Goal: Task Accomplishment & Management: Use online tool/utility

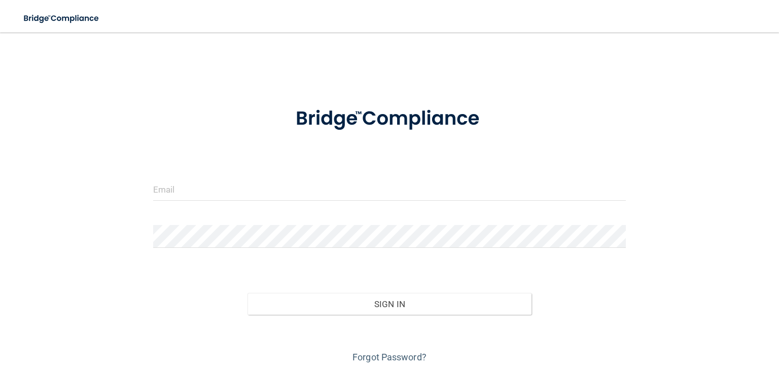
click at [221, 172] on form "Invalid email/password. You don't have permission to access that page. Sign In …" at bounding box center [389, 229] width 472 height 272
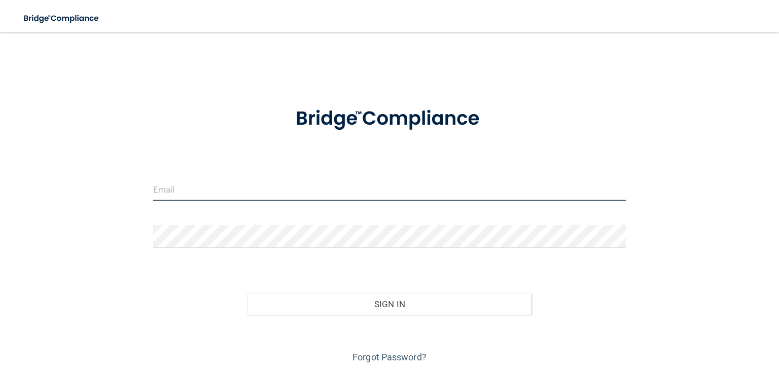
click at [216, 189] on input "email" at bounding box center [389, 189] width 472 height 23
type input "[EMAIL_ADDRESS][DOMAIN_NAME]"
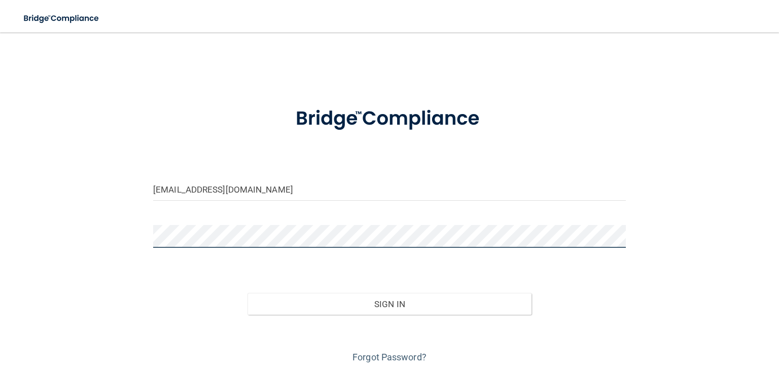
click at [247, 293] on button "Sign In" at bounding box center [388, 304] width 283 height 22
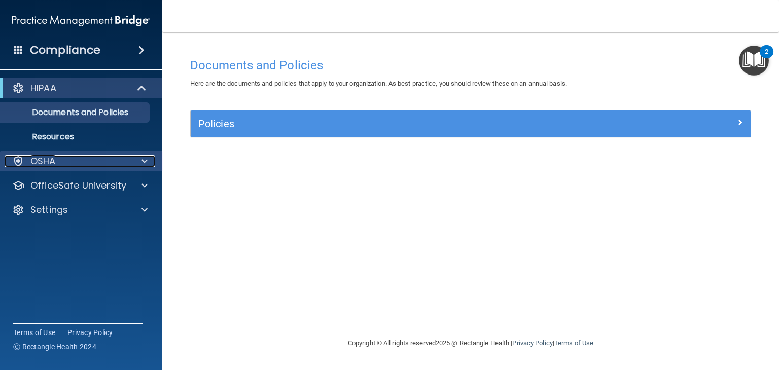
click at [139, 161] on div at bounding box center [142, 161] width 25 height 12
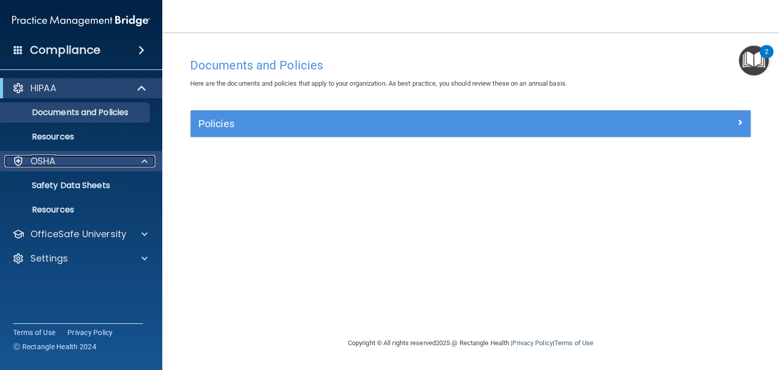
click at [143, 162] on span at bounding box center [144, 161] width 6 height 12
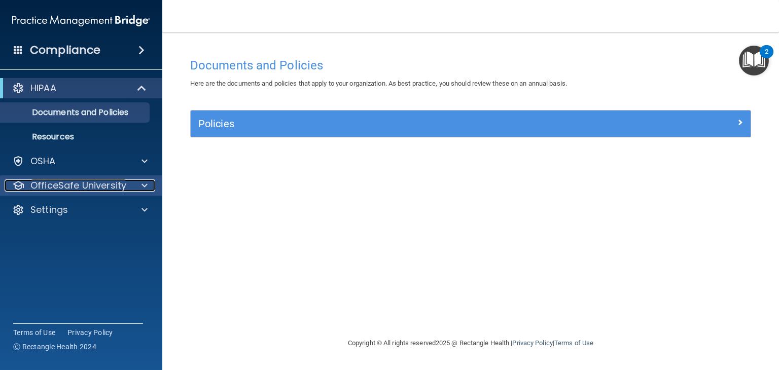
click at [142, 188] on span at bounding box center [144, 185] width 6 height 12
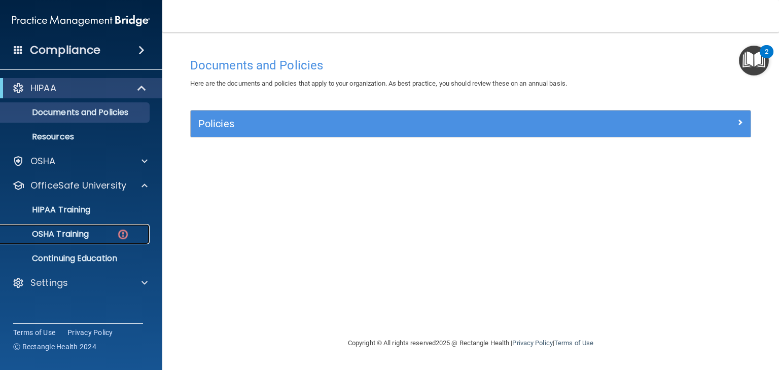
click at [120, 236] on img at bounding box center [123, 234] width 13 height 13
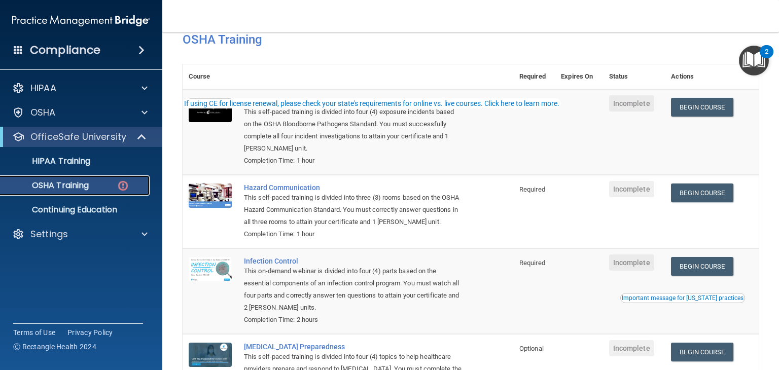
scroll to position [5, 0]
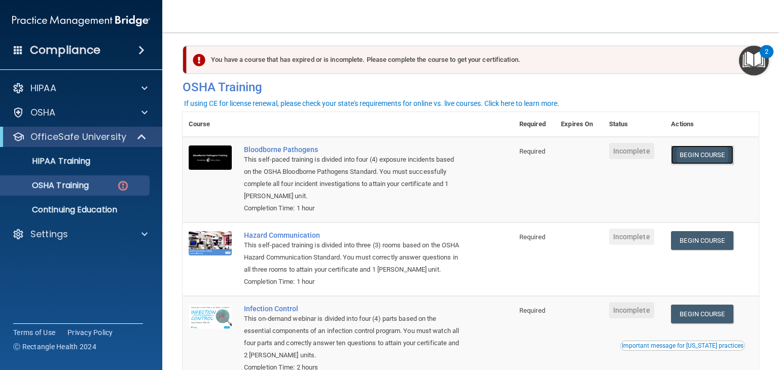
click at [692, 161] on link "Begin Course" at bounding box center [702, 154] width 62 height 19
